Goal: Task Accomplishment & Management: Manage account settings

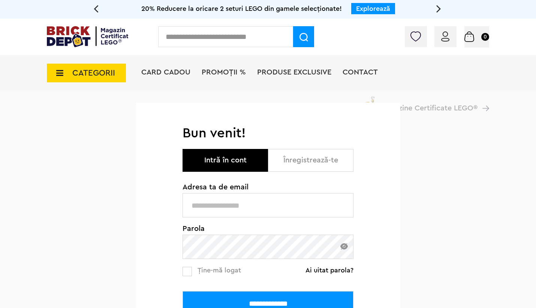
type input "**********"
click at [287, 290] on div "**********" at bounding box center [267, 291] width 171 height 49
click at [286, 297] on input "**********" at bounding box center [267, 303] width 171 height 24
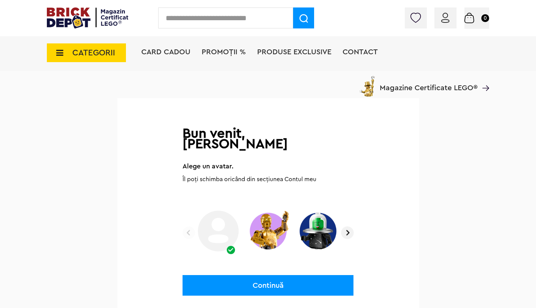
scroll to position [51, 0]
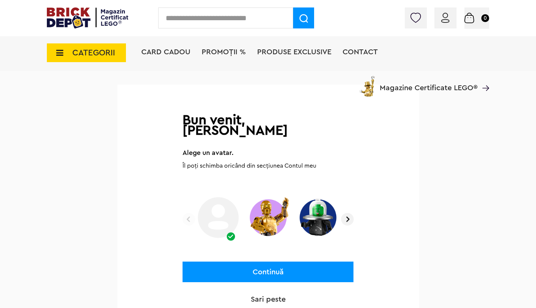
click at [348, 218] on img at bounding box center [347, 219] width 13 height 13
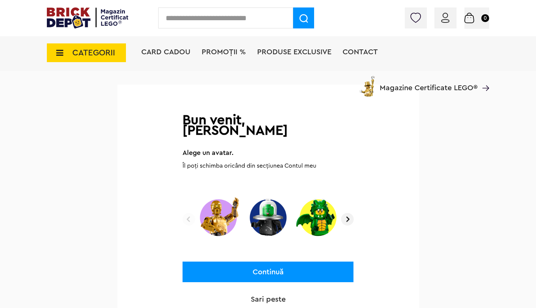
click at [348, 218] on img at bounding box center [347, 219] width 13 height 13
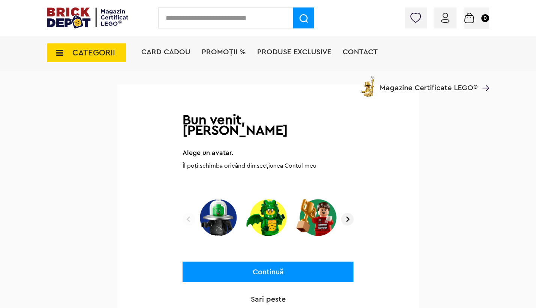
click at [348, 220] on img at bounding box center [347, 219] width 13 height 13
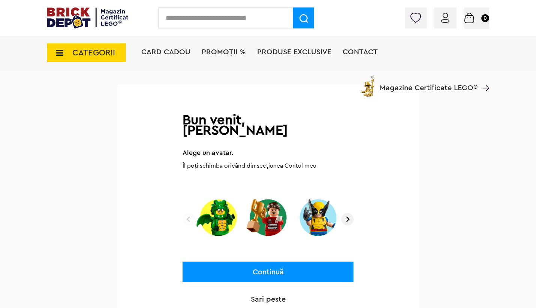
click at [348, 220] on img at bounding box center [347, 219] width 13 height 13
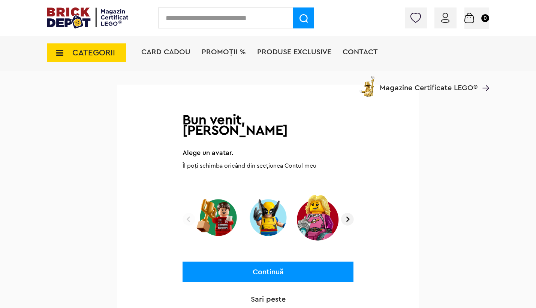
click at [348, 220] on img at bounding box center [347, 219] width 13 height 13
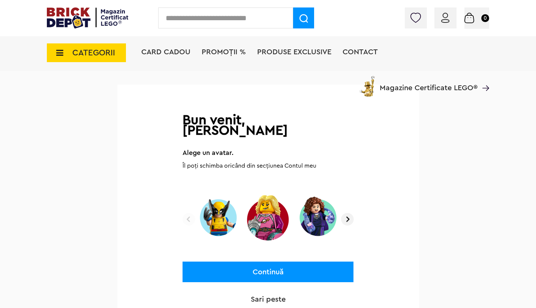
click at [351, 223] on img at bounding box center [347, 219] width 13 height 13
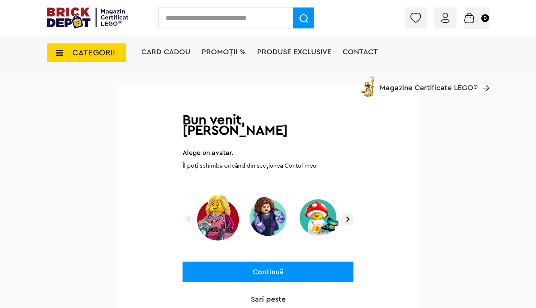
click at [351, 223] on img at bounding box center [347, 219] width 13 height 13
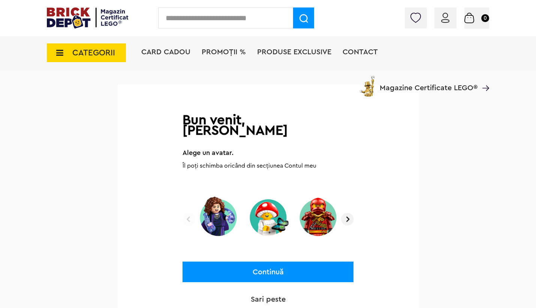
click at [351, 223] on img at bounding box center [347, 219] width 13 height 13
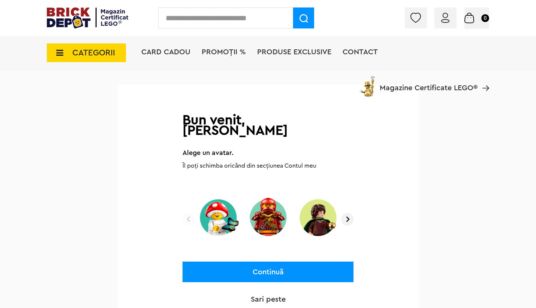
click at [351, 223] on img at bounding box center [347, 219] width 13 height 13
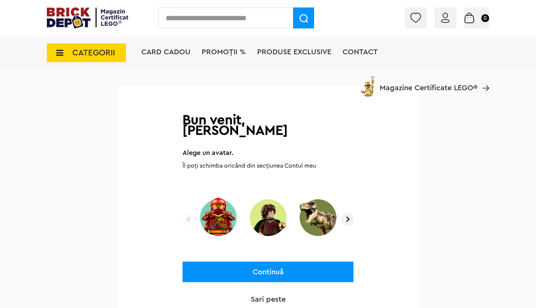
click at [351, 223] on img at bounding box center [347, 219] width 13 height 13
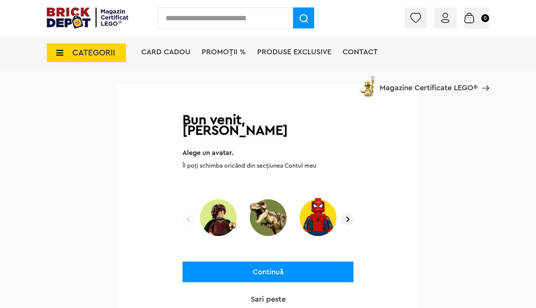
click at [351, 223] on img at bounding box center [347, 219] width 13 height 13
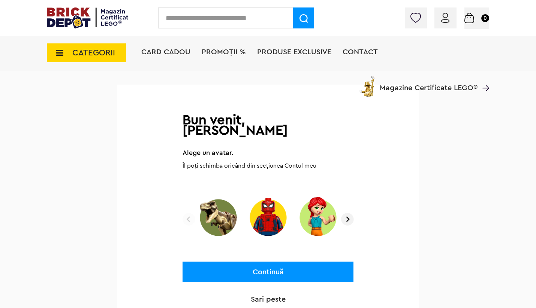
click at [351, 223] on img at bounding box center [347, 219] width 13 height 13
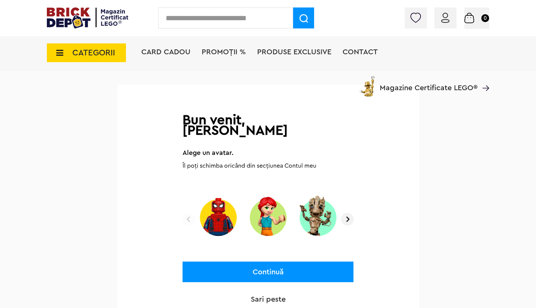
click at [351, 223] on img at bounding box center [347, 219] width 13 height 13
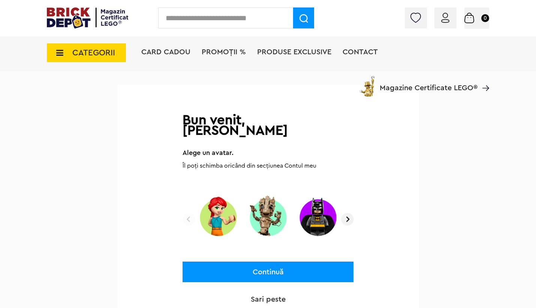
click at [351, 223] on img at bounding box center [347, 219] width 13 height 13
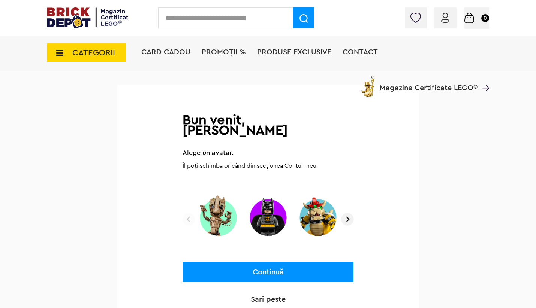
click at [351, 223] on img at bounding box center [347, 219] width 13 height 13
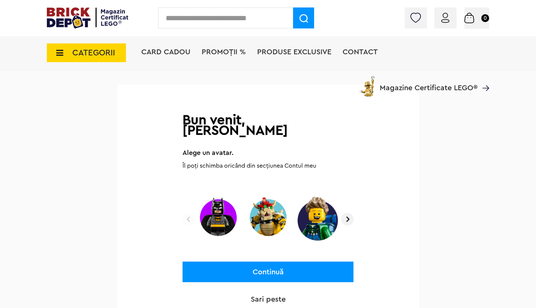
click at [351, 223] on img at bounding box center [347, 219] width 13 height 13
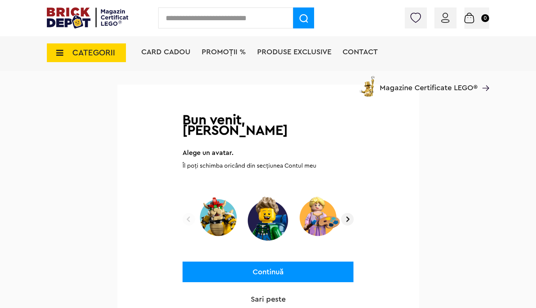
click at [351, 223] on img at bounding box center [347, 219] width 13 height 13
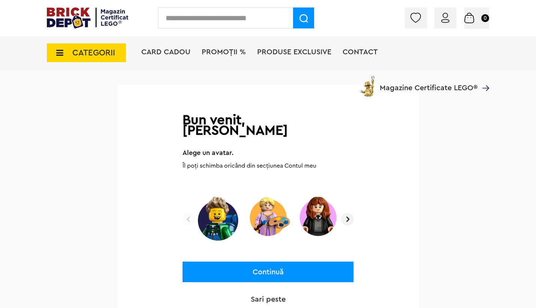
click at [351, 223] on img at bounding box center [347, 219] width 13 height 13
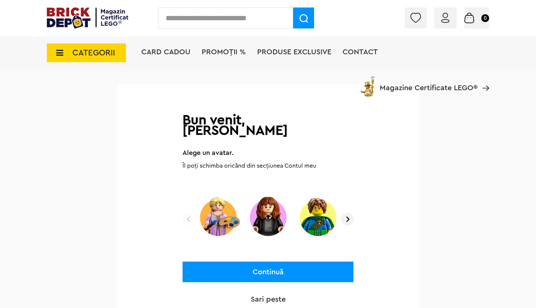
click at [351, 223] on img at bounding box center [347, 219] width 13 height 13
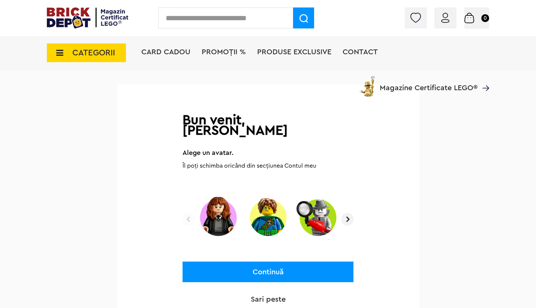
click at [351, 223] on img at bounding box center [347, 219] width 13 height 13
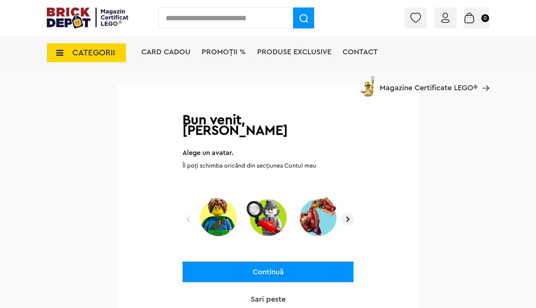
click at [351, 223] on img at bounding box center [347, 219] width 13 height 13
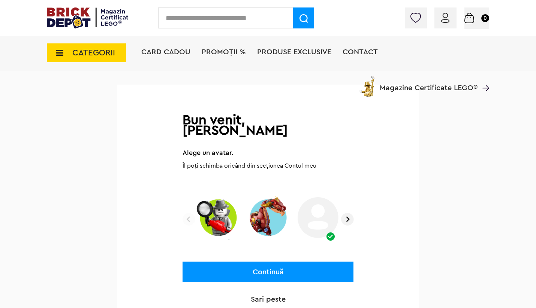
click at [351, 223] on img at bounding box center [347, 219] width 13 height 13
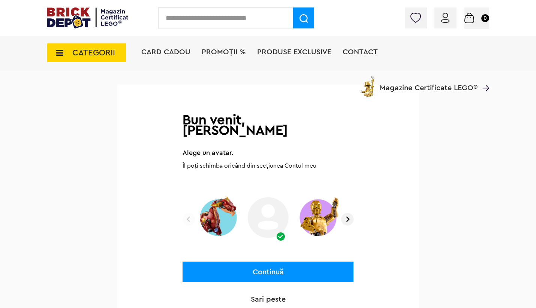
click at [351, 223] on img at bounding box center [347, 219] width 13 height 13
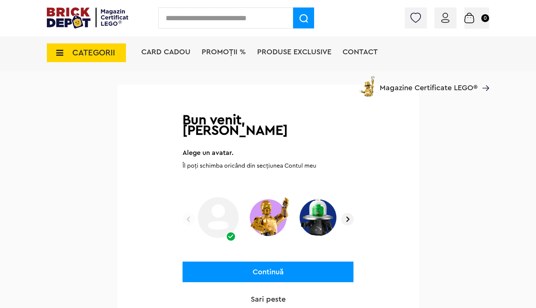
click at [277, 220] on img at bounding box center [268, 217] width 45 height 46
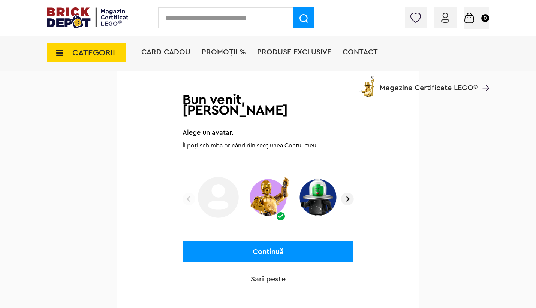
scroll to position [102, 0]
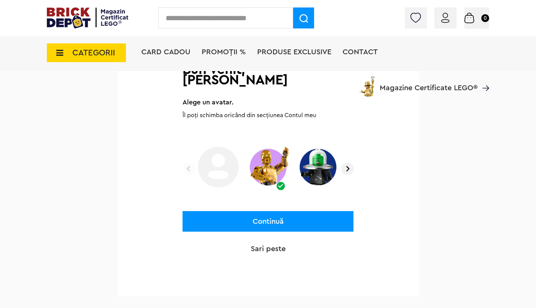
click at [290, 226] on button "Continuă" at bounding box center [267, 221] width 171 height 21
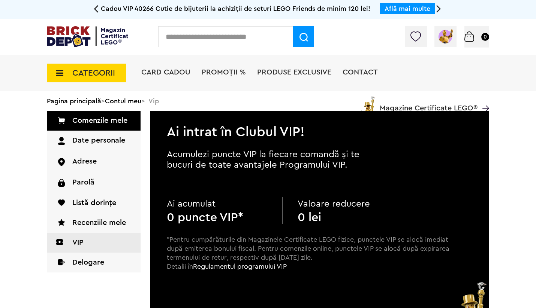
click at [130, 126] on link "Comenzile mele" at bounding box center [94, 121] width 94 height 20
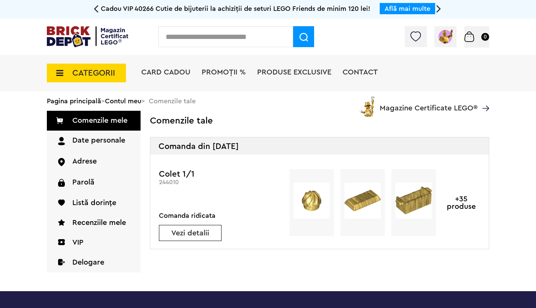
click at [209, 228] on div "Vezi detalii" at bounding box center [190, 233] width 63 height 16
click at [204, 233] on link "Vezi detalii" at bounding box center [190, 233] width 62 height 7
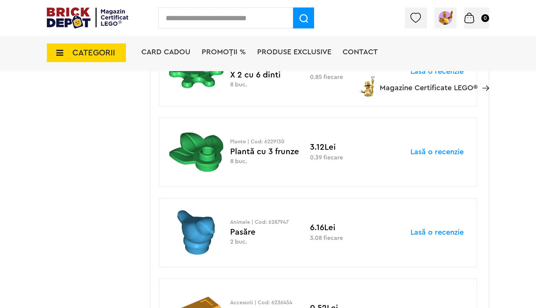
scroll to position [1033, 0]
